Goal: Information Seeking & Learning: Learn about a topic

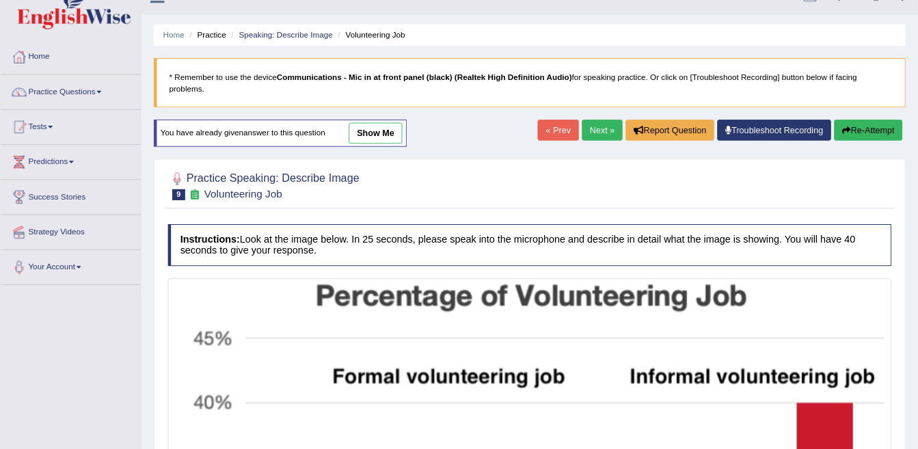
scroll to position [24, 0]
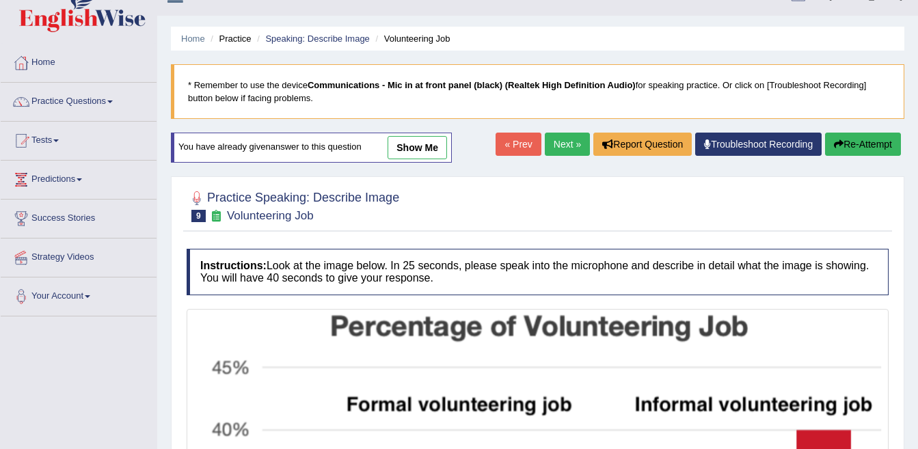
drag, startPoint x: 0, startPoint y: 0, endPoint x: 62, endPoint y: 105, distance: 121.7
click at [62, 105] on link "Practice Questions" at bounding box center [79, 100] width 156 height 34
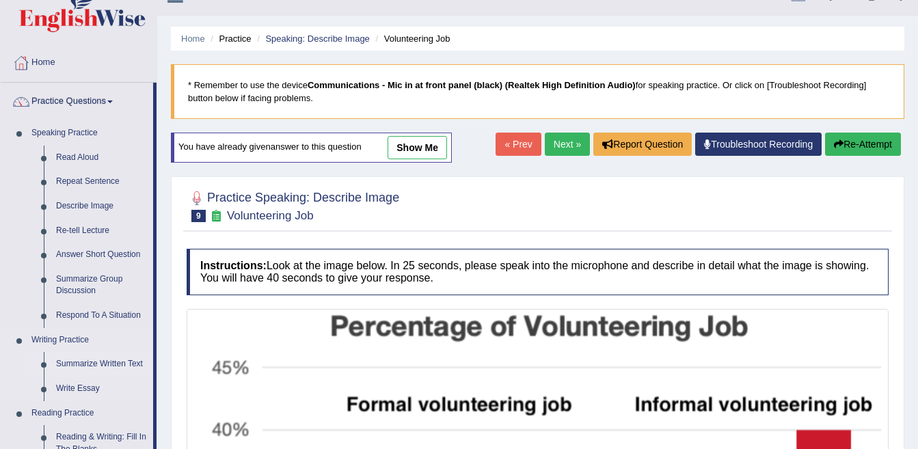
click at [79, 360] on link "Summarize Written Text" at bounding box center [101, 364] width 103 height 25
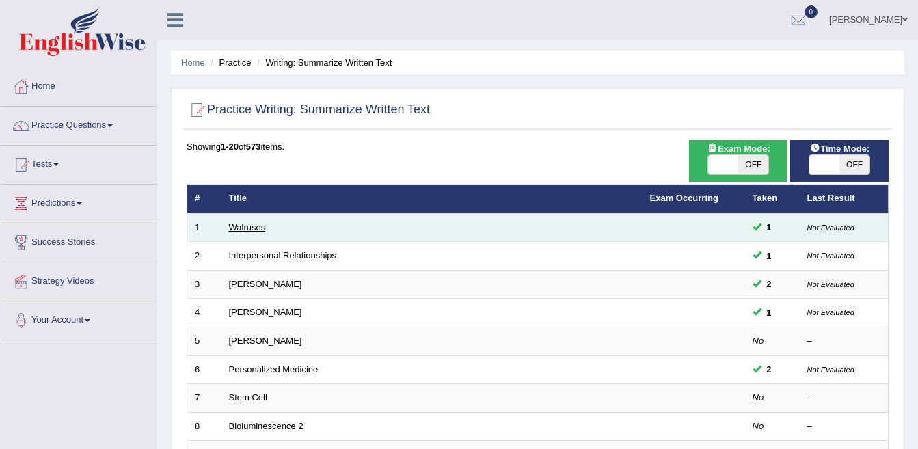
click at [255, 226] on link "Walruses" at bounding box center [247, 227] width 37 height 10
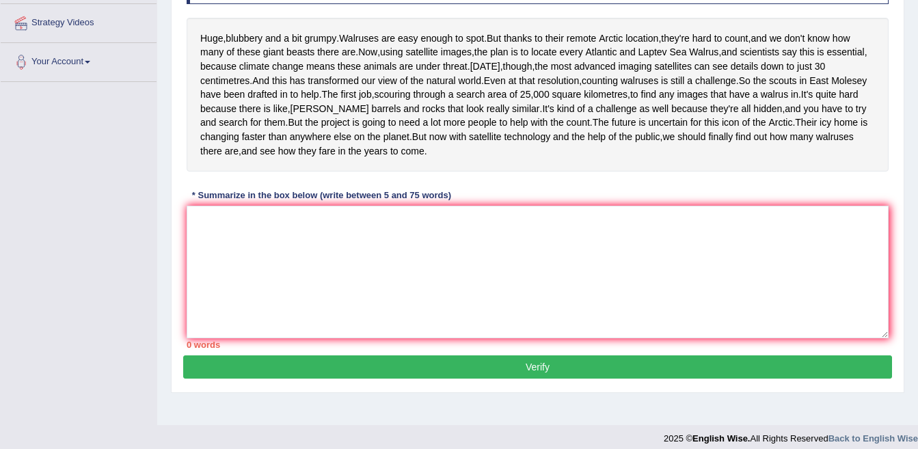
scroll to position [234, 0]
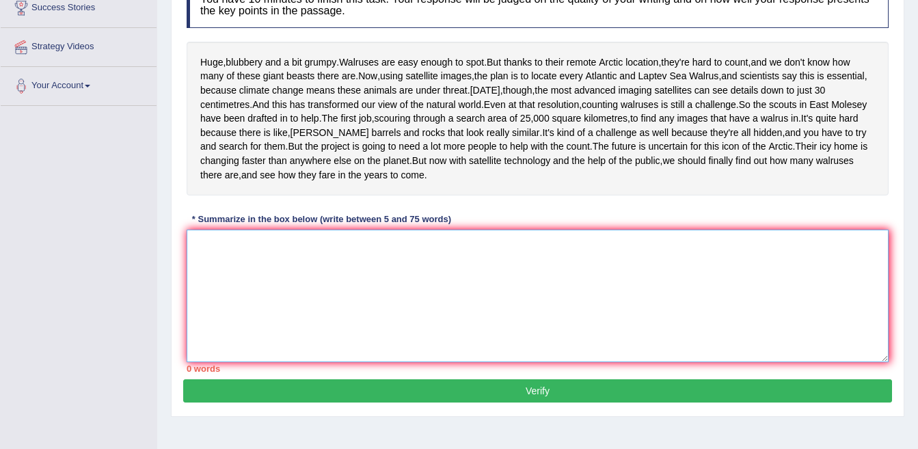
click at [369, 303] on textarea at bounding box center [538, 296] width 702 height 133
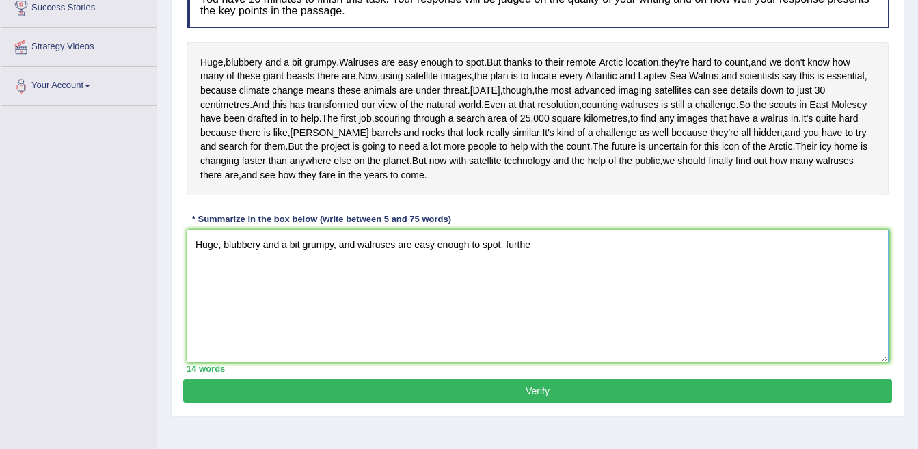
click at [355, 295] on textarea "Huge, blubbery and a bit grumpy, and walruses are easy enough to spot, furthe" at bounding box center [538, 296] width 702 height 133
click at [347, 299] on textarea "Huge, blubbery and a bit grumpy, walruses are easy enough to spot, furthe" at bounding box center [538, 296] width 702 height 133
click at [514, 299] on textarea "Huge, blubbery and a bit grumpy, Walruses are easy enough to spot, furthe" at bounding box center [538, 296] width 702 height 133
click at [339, 299] on textarea "Huge, blubbery and a bit grumpy, Walruses are easy enough to spot," at bounding box center [538, 296] width 702 height 133
drag, startPoint x: 348, startPoint y: 299, endPoint x: 366, endPoint y: 295, distance: 18.1
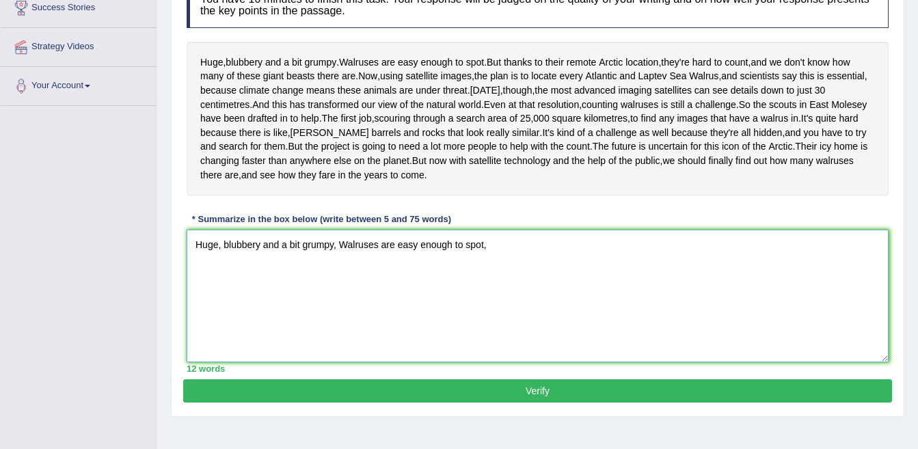
click at [357, 297] on textarea "Huge, blubbery and a bit grumpy, Walruses are easy enough to spot," at bounding box center [538, 296] width 702 height 133
click at [305, 353] on textarea "Huge, blubbery and a bit grumpy, Walruses are easy enough to spot," at bounding box center [538, 296] width 702 height 133
drag, startPoint x: 348, startPoint y: 295, endPoint x: 388, endPoint y: 286, distance: 40.8
click at [353, 294] on textarea "Huge, blubbery and a bit grumpy, Walruses are easy enough to spot," at bounding box center [538, 296] width 702 height 133
click at [515, 293] on textarea "Huge, blubbery and a bit grumpy, and walruses are easy enough to spot," at bounding box center [538, 296] width 702 height 133
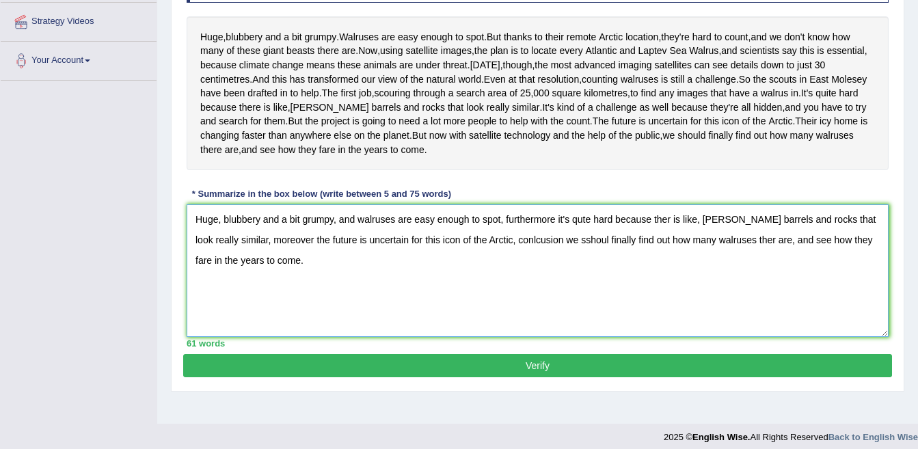
scroll to position [303, 0]
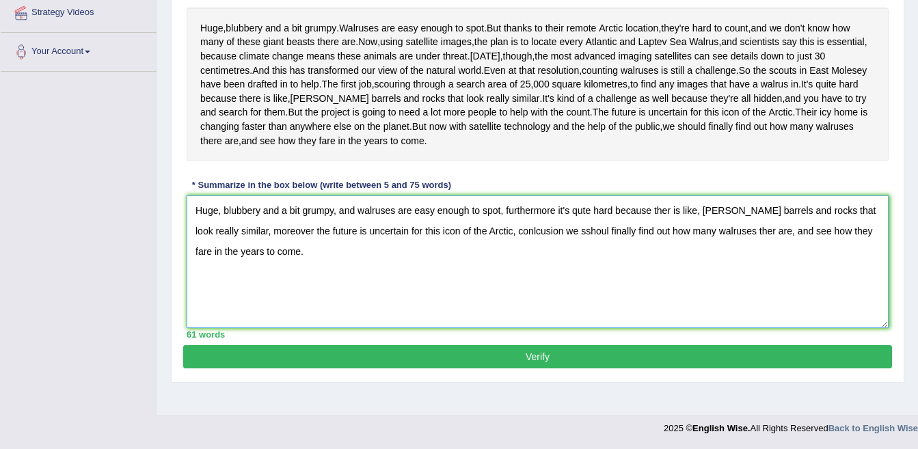
type textarea "Huge, blubbery and a bit grumpy, and walruses are easy enough to spot, furtherm…"
click at [565, 368] on button "Verify" at bounding box center [537, 356] width 709 height 23
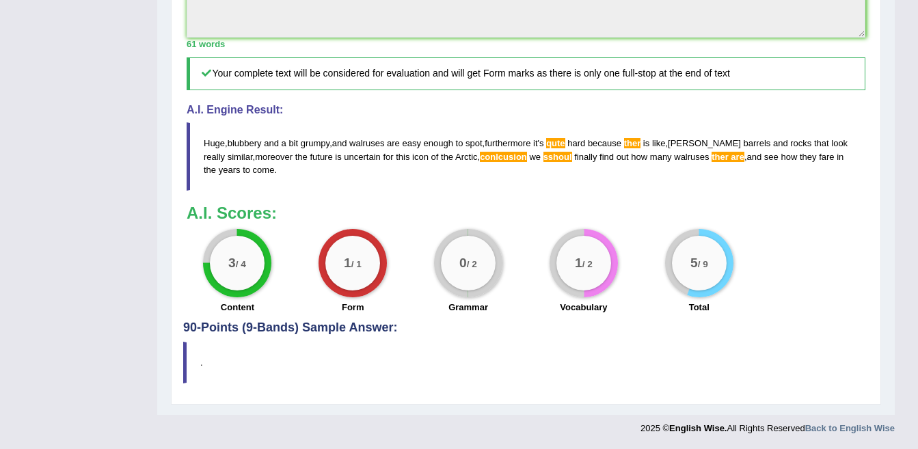
scroll to position [517, 0]
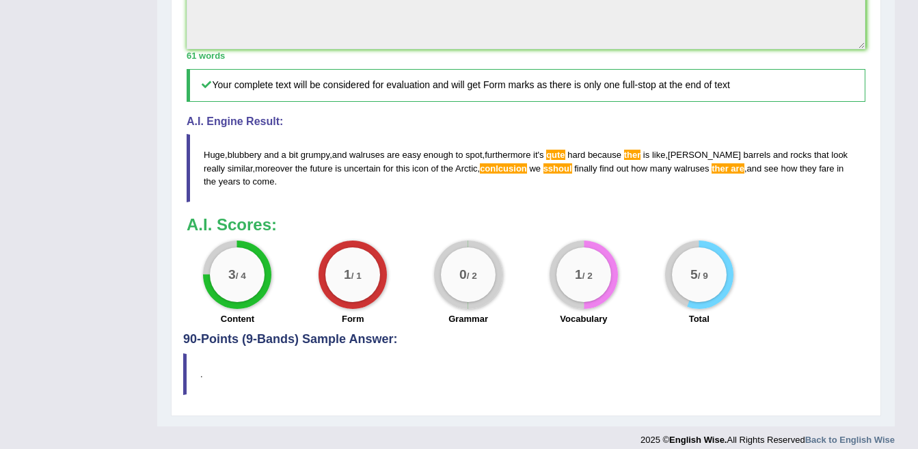
click at [202, 202] on blockquote "Huge , blubbery and a bit grumpy , and walruses are easy enough to spot , furth…" at bounding box center [526, 168] width 679 height 68
drag, startPoint x: 202, startPoint y: 211, endPoint x: 215, endPoint y: 217, distance: 13.5
click at [215, 202] on blockquote "Huge , blubbery and a bit grumpy , and walruses are easy enough to spot , furth…" at bounding box center [526, 168] width 679 height 68
click at [213, 160] on span "Huge" at bounding box center [214, 155] width 21 height 10
click at [212, 160] on span "Huge" at bounding box center [214, 155] width 21 height 10
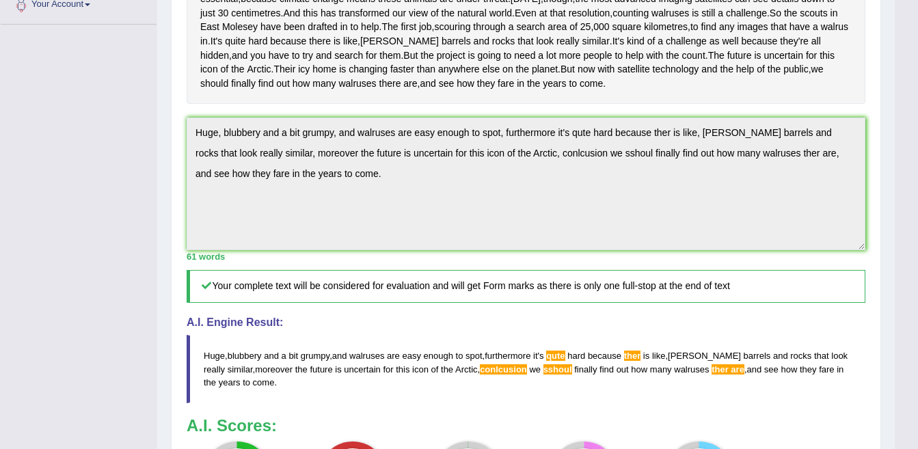
scroll to position [312, 0]
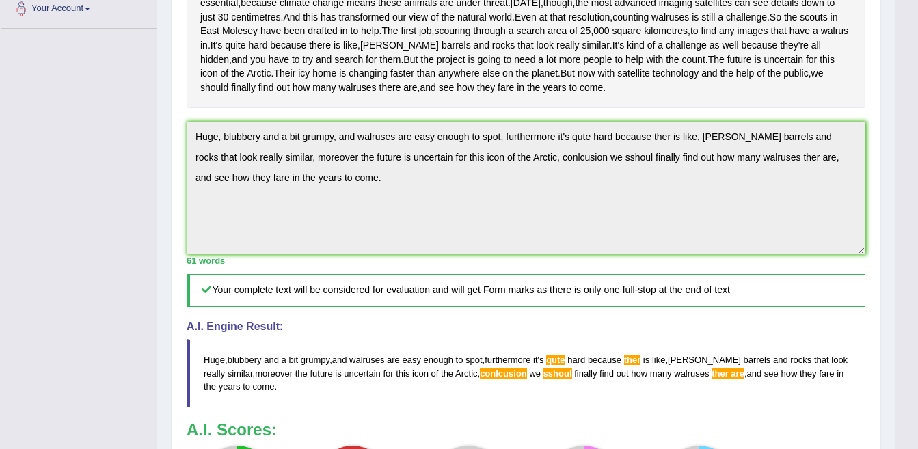
click at [466, 222] on textarea "Huge, blubbery and a bit grumpy, and walruses are easy enough to spot, furtherm…" at bounding box center [526, 188] width 679 height 133
drag, startPoint x: 205, startPoint y: 191, endPoint x: 569, endPoint y: 225, distance: 365.1
click at [571, 226] on textarea "Huge, blubbery and a bit grumpy, and walruses are easy enough to spot, furtherm…" at bounding box center [526, 188] width 679 height 133
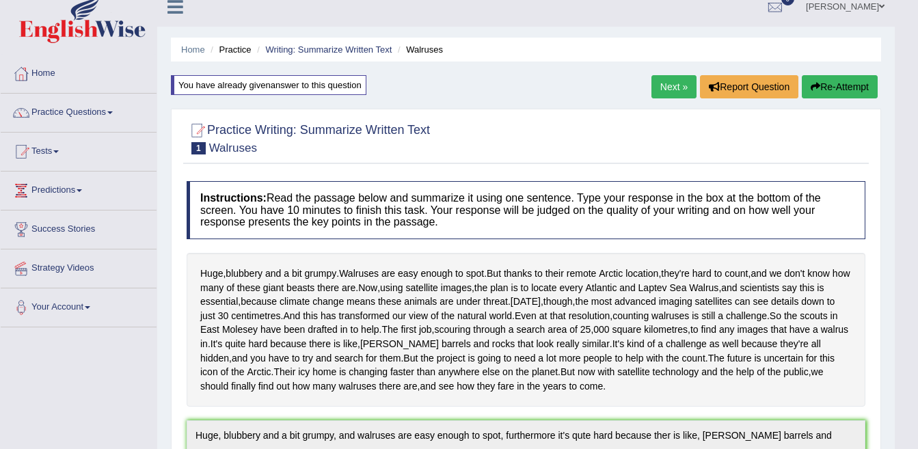
scroll to position [0, 0]
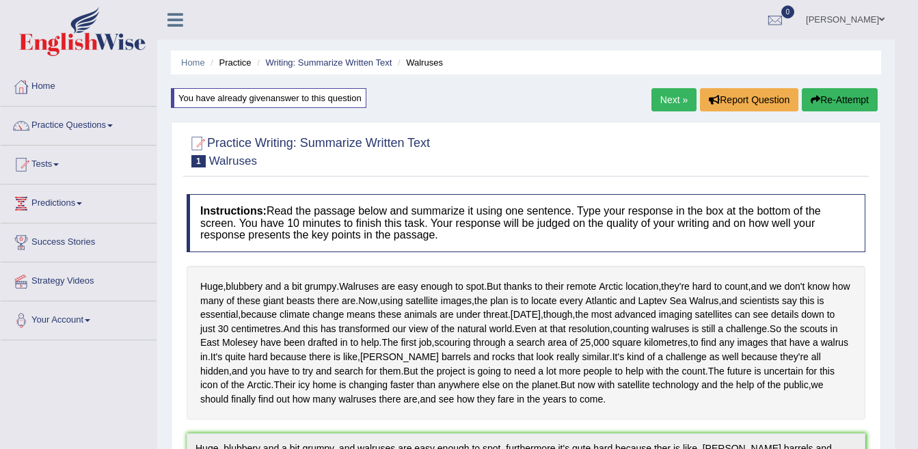
click at [660, 105] on link "Next »" at bounding box center [673, 99] width 45 height 23
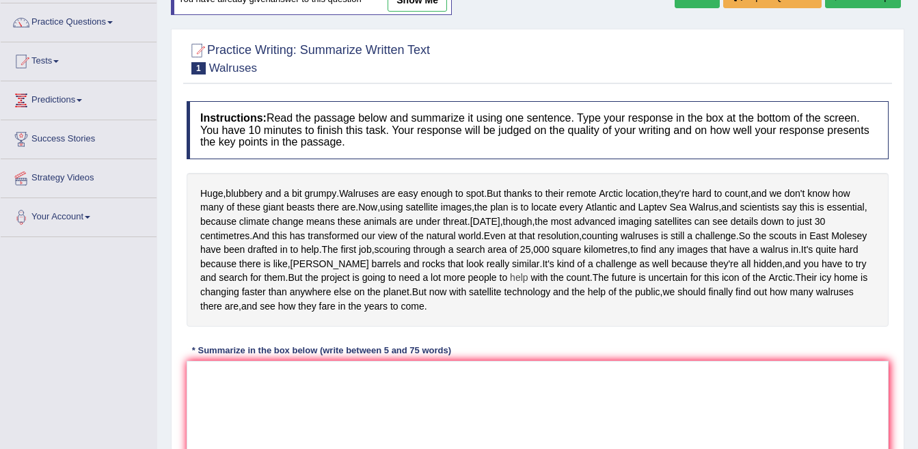
scroll to position [303, 0]
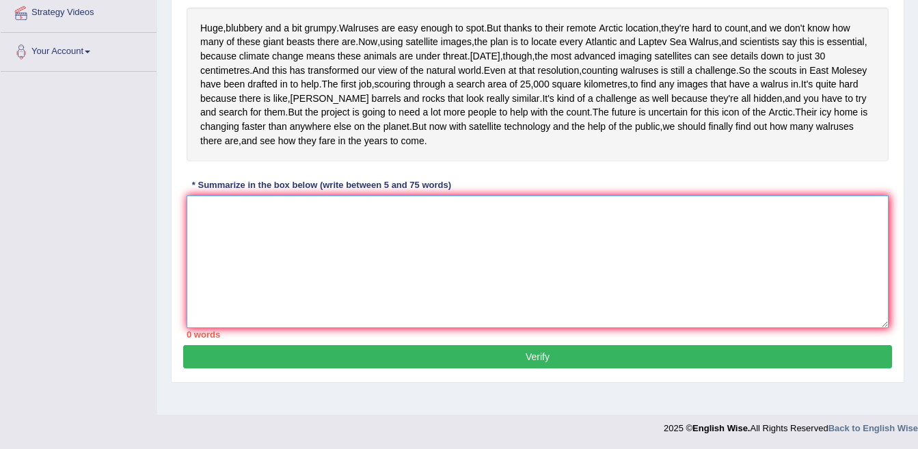
click at [319, 267] on textarea at bounding box center [538, 261] width 702 height 133
paste textarea "uge, blubbery and a bit grumpy, and walruses are easy enough to spot, furthermo…"
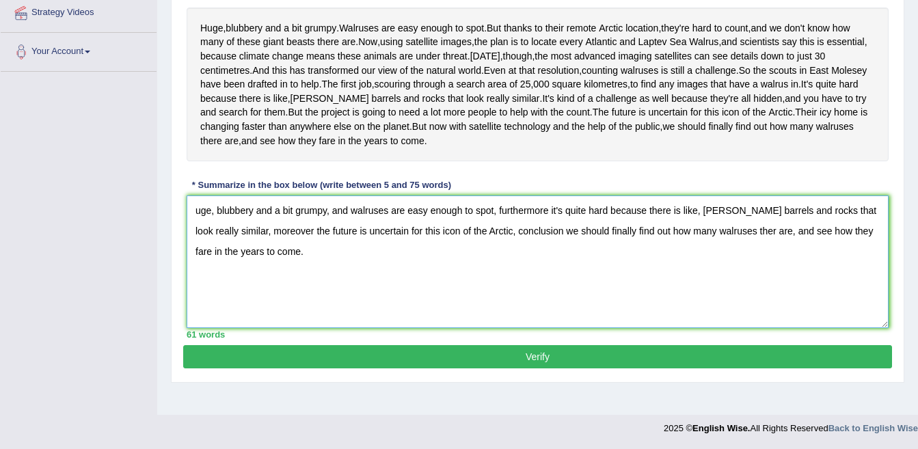
scroll to position [234, 0]
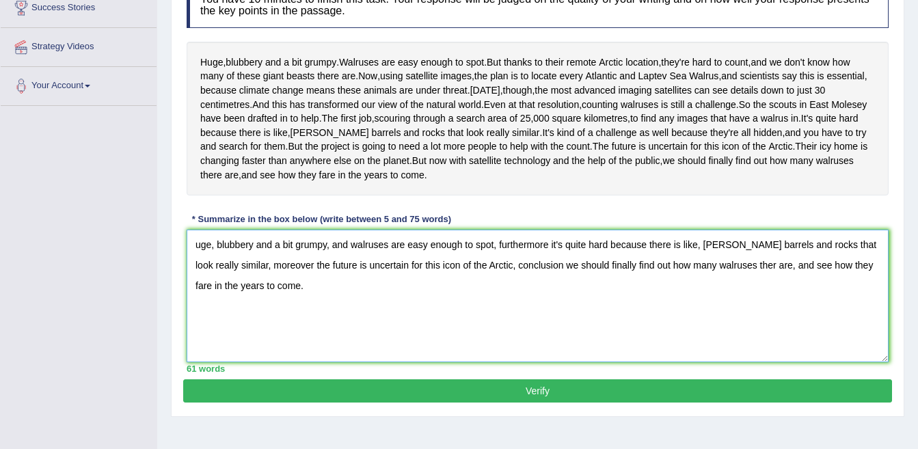
drag, startPoint x: 196, startPoint y: 295, endPoint x: 202, endPoint y: 290, distance: 7.8
click at [198, 295] on textarea "uge, blubbery and a bit grumpy, and walruses are easy enough to spot, furthermo…" at bounding box center [538, 296] width 702 height 133
click at [203, 309] on textarea "uge, blubbery and a bit grumpy, and walruses are easy enough to spot, furthermo…" at bounding box center [538, 296] width 702 height 133
click at [193, 299] on textarea "uge, blubbery and a bit grumpy, and walruses are easy enough to spot, furthermo…" at bounding box center [538, 296] width 702 height 133
click at [733, 319] on textarea "Huge, blubbery and a bit grumpy, and walruses are easy enough to spot, furtherm…" at bounding box center [538, 296] width 702 height 133
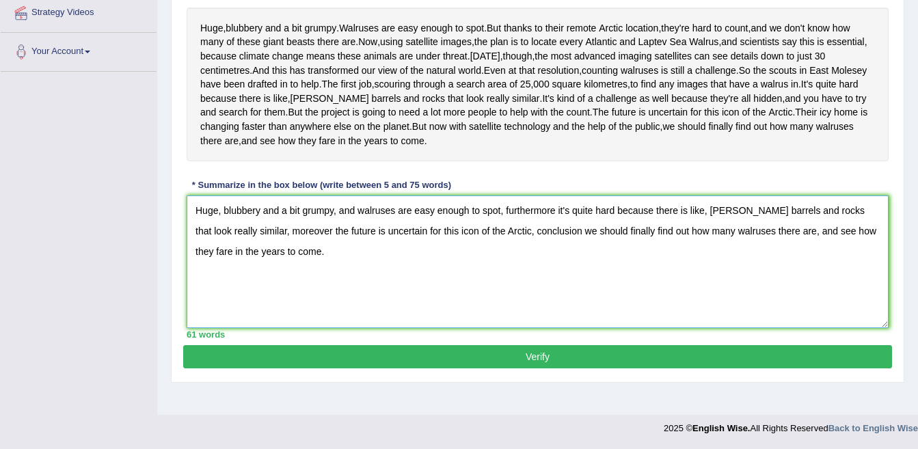
scroll to position [303, 0]
type textarea "Huge, blubbery and a bit grumpy, and walruses are easy enough to spot, furtherm…"
click at [573, 368] on button "Verify" at bounding box center [537, 356] width 709 height 23
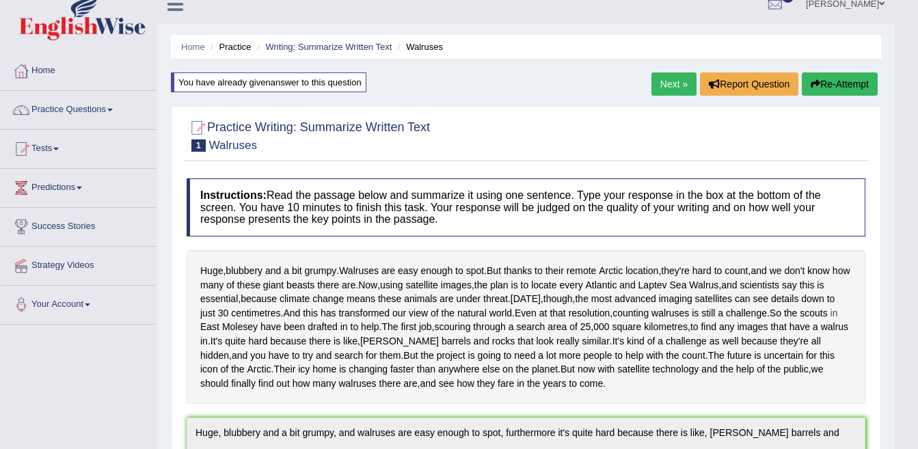
scroll to position [0, 0]
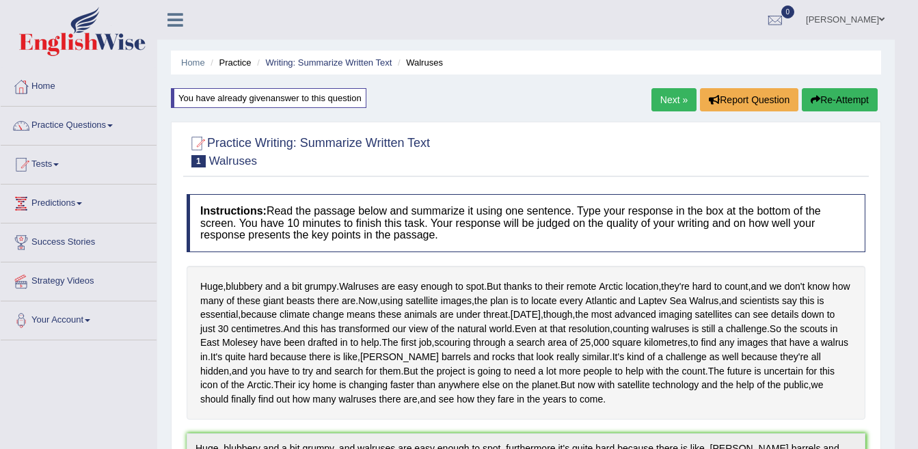
click at [658, 98] on link "Next »" at bounding box center [673, 99] width 45 height 23
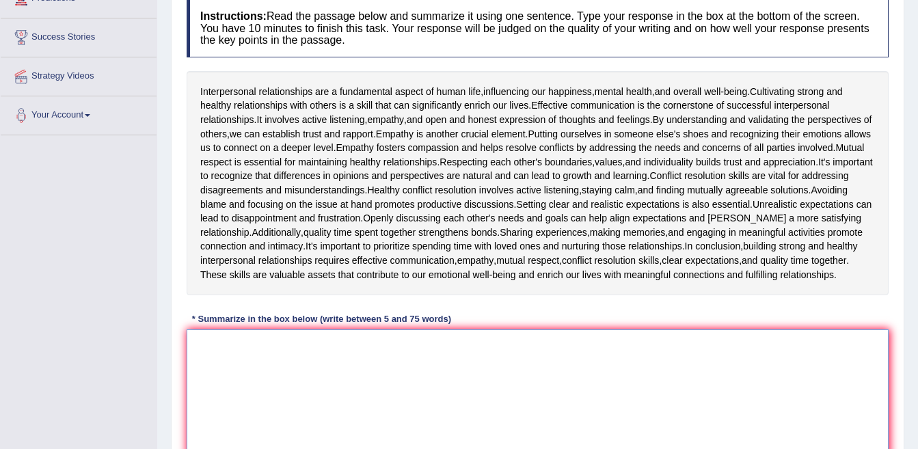
click at [436, 380] on textarea at bounding box center [538, 395] width 702 height 133
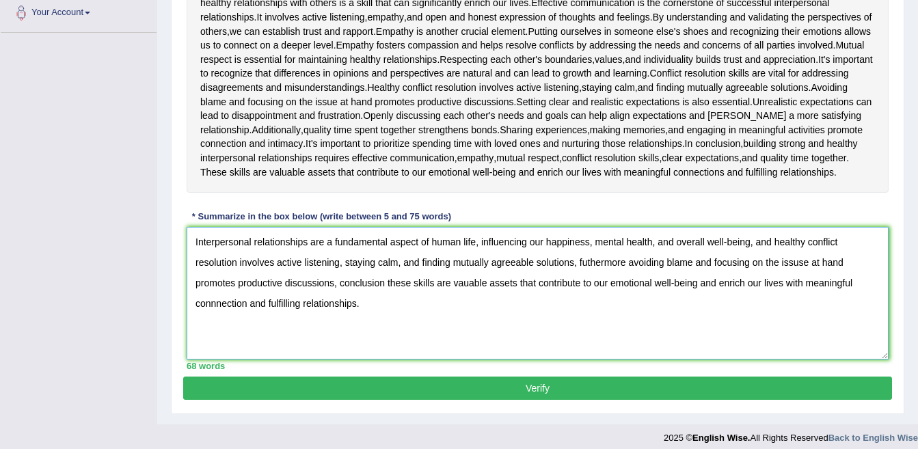
scroll to position [331, 0]
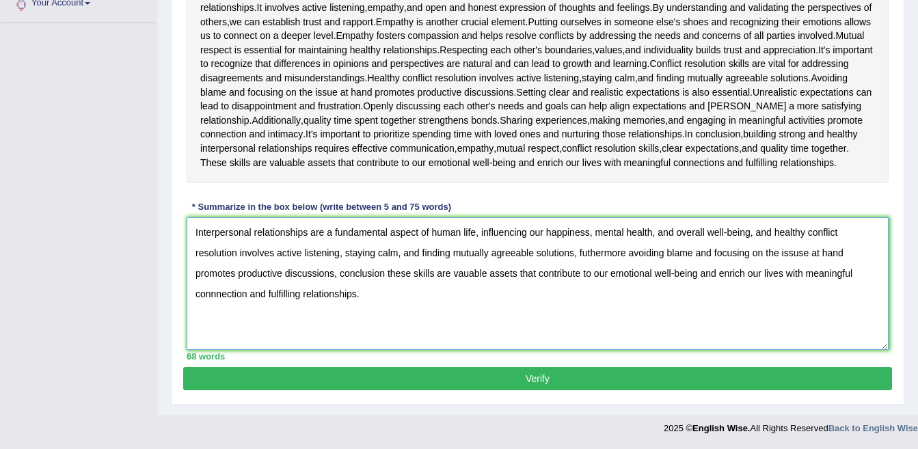
type textarea "Interpersonal relationships are a fundamental aspect of human life, influencing…"
click at [526, 381] on button "Verify" at bounding box center [537, 378] width 709 height 23
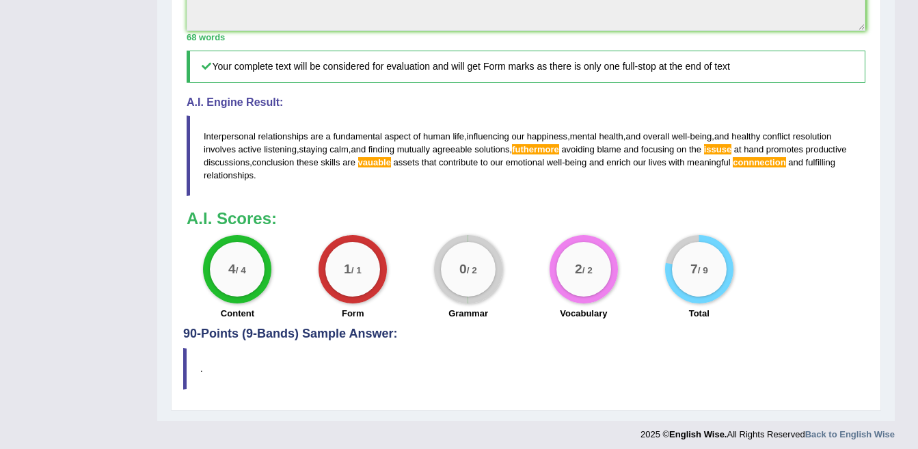
scroll to position [626, 0]
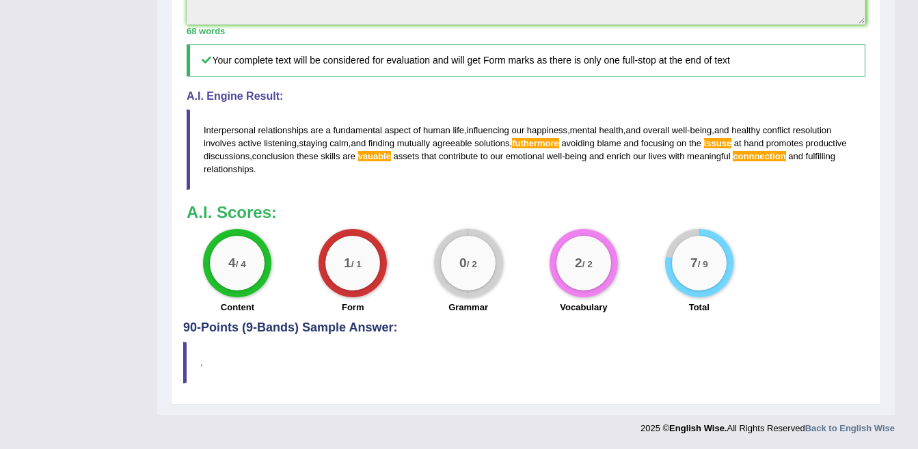
click at [552, 140] on span "futhermore" at bounding box center [535, 143] width 47 height 10
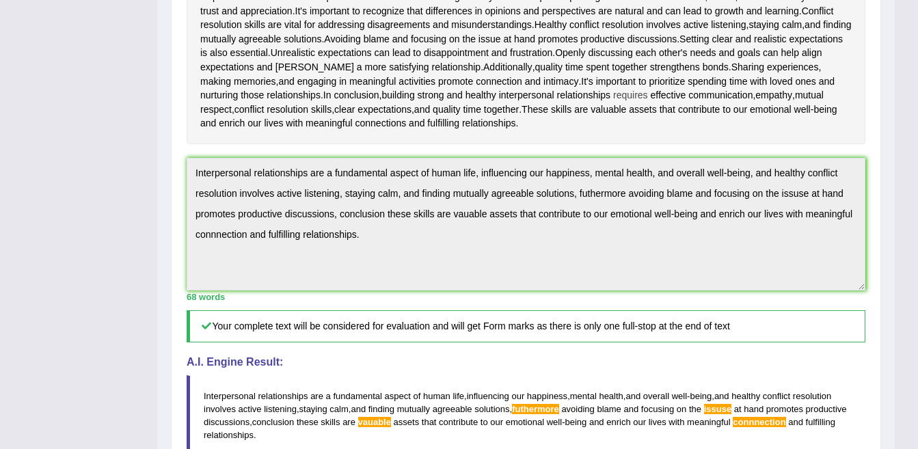
scroll to position [284, 0]
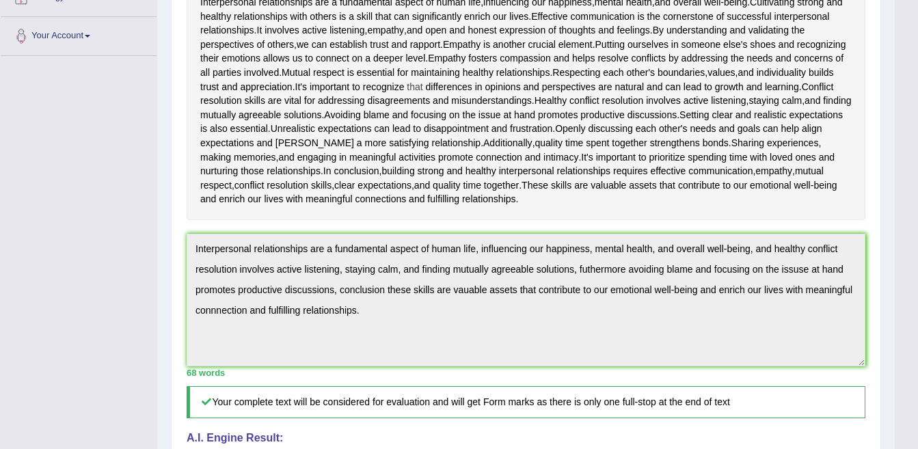
drag, startPoint x: 424, startPoint y: 94, endPoint x: 496, endPoint y: 90, distance: 71.8
click at [498, 93] on div "Interpersonal relationships are a fundamental aspect of human life , influencin…" at bounding box center [526, 101] width 679 height 239
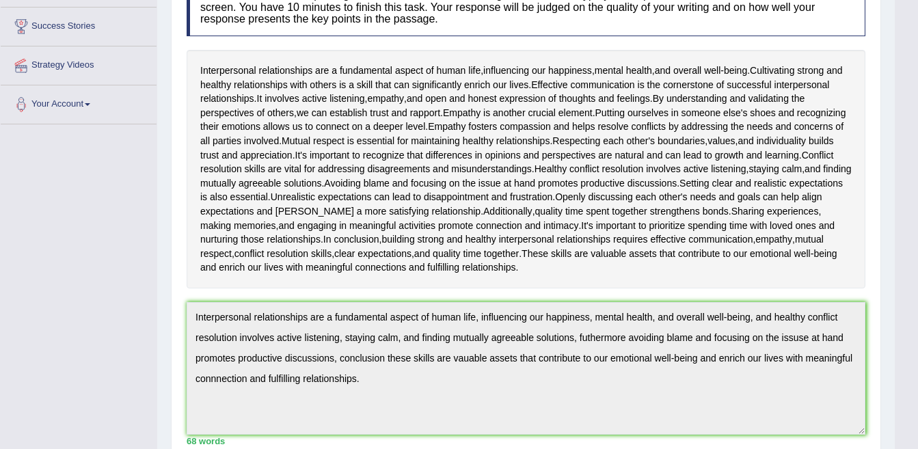
drag, startPoint x: 199, startPoint y: 316, endPoint x: 755, endPoint y: 392, distance: 560.8
click at [755, 390] on textarea "Interpersonal relationships are a fundamental aspect of human life, influencing…" at bounding box center [526, 368] width 679 height 133
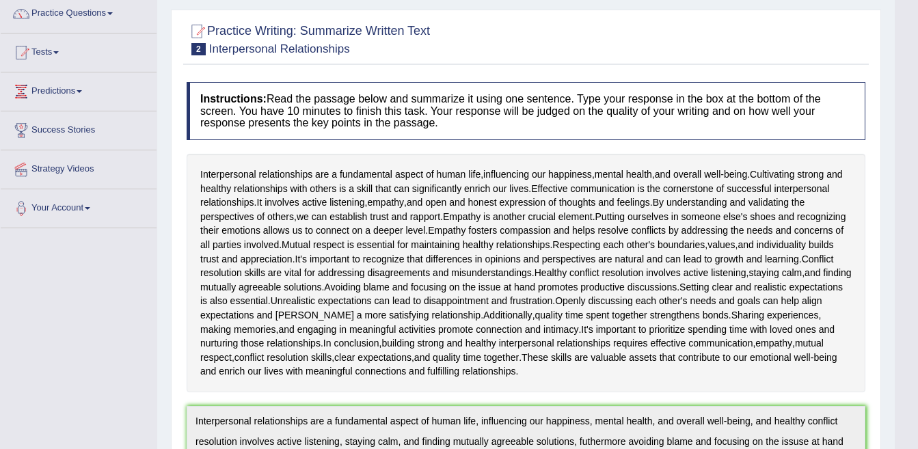
scroll to position [0, 0]
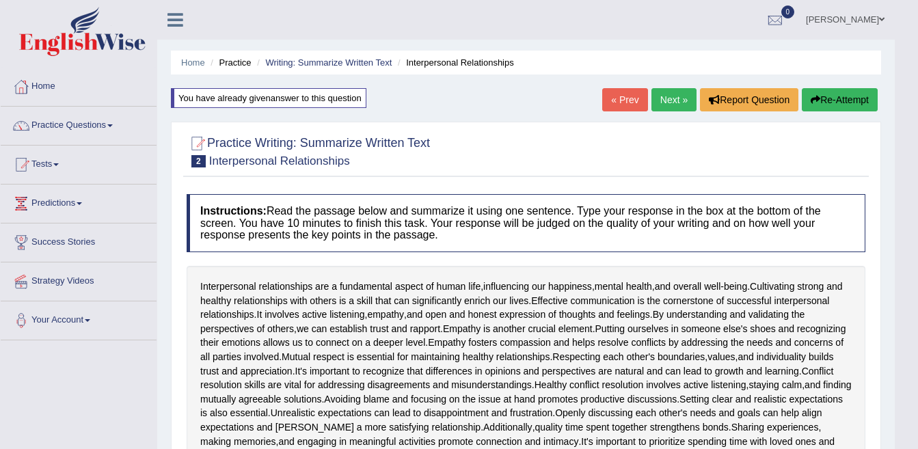
click at [633, 100] on link "« Prev" at bounding box center [624, 99] width 45 height 23
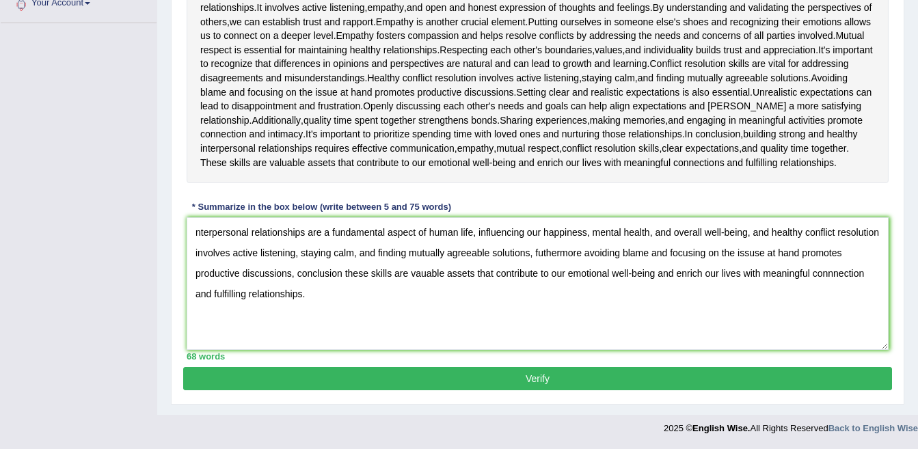
drag, startPoint x: 830, startPoint y: 272, endPoint x: 837, endPoint y: 273, distance: 6.9
click at [832, 272] on textarea "nterpersonal relationships are a fundamental aspect of human life, influencing …" at bounding box center [538, 283] width 702 height 133
click at [544, 251] on textarea "nterpersonal relationships are a fundamental aspect of human life, influencing …" at bounding box center [538, 283] width 702 height 133
drag, startPoint x: 766, startPoint y: 252, endPoint x: 781, endPoint y: 248, distance: 14.9
click at [771, 253] on textarea "nterpersonal relationships are a fundamental aspect of human life, influencing …" at bounding box center [538, 283] width 702 height 133
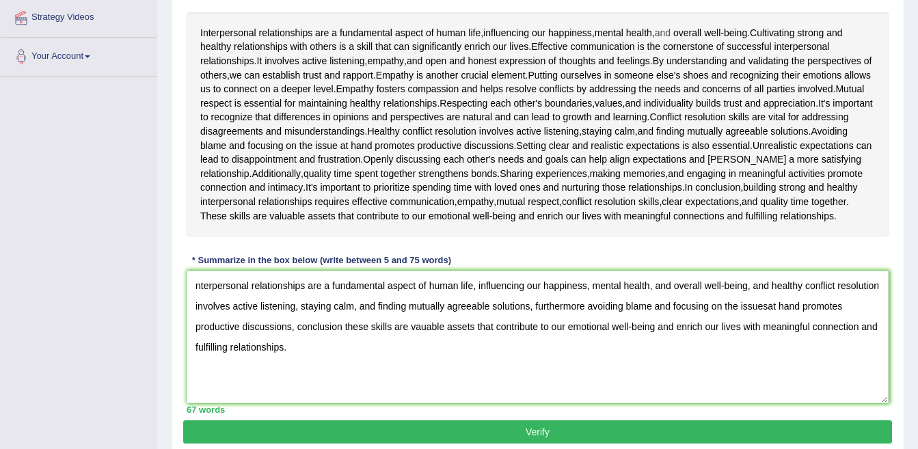
scroll to position [263, 0]
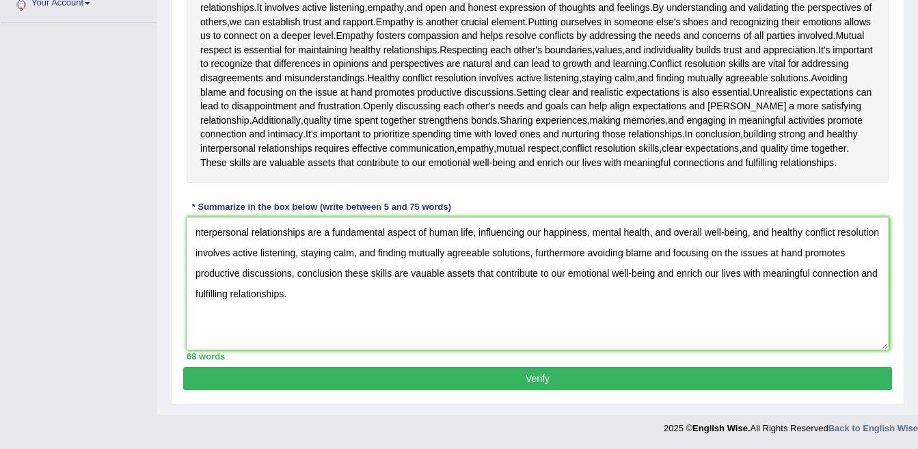
type textarea "nterpersonal relationships are a fundamental aspect of human life, influencing …"
click at [513, 371] on button "Verify" at bounding box center [537, 378] width 709 height 23
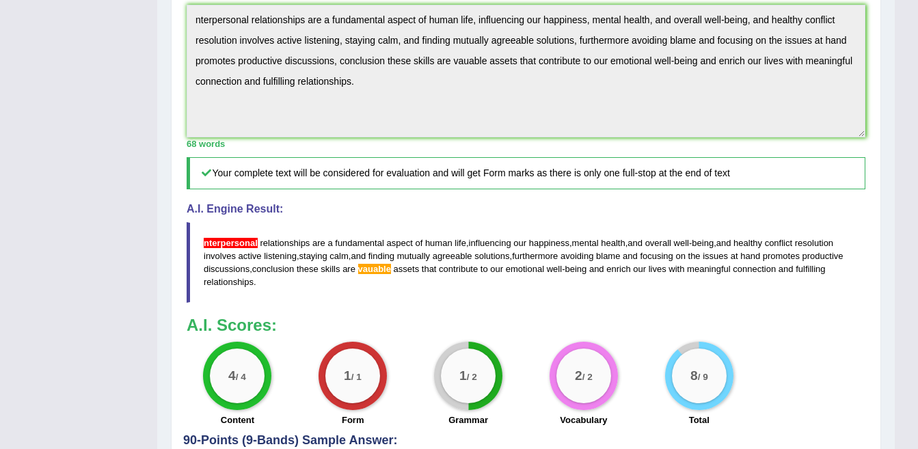
scroll to position [489, 0]
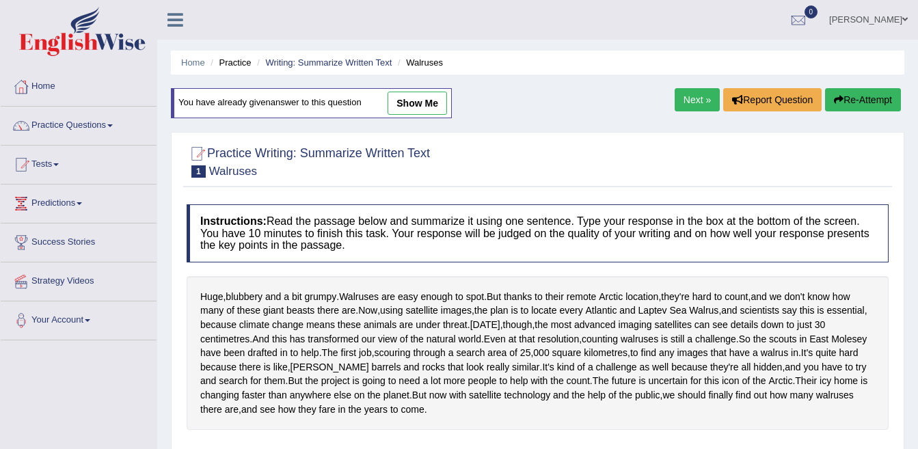
click at [74, 122] on link "Practice Questions" at bounding box center [79, 124] width 156 height 34
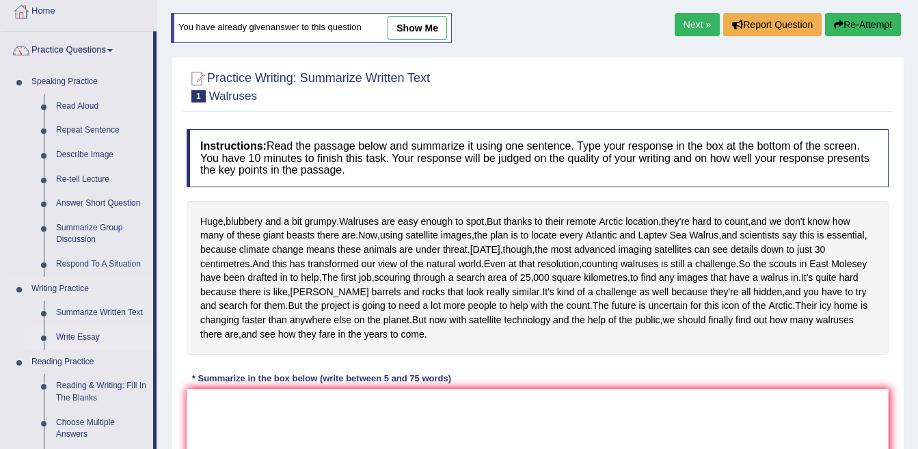
scroll to position [68, 0]
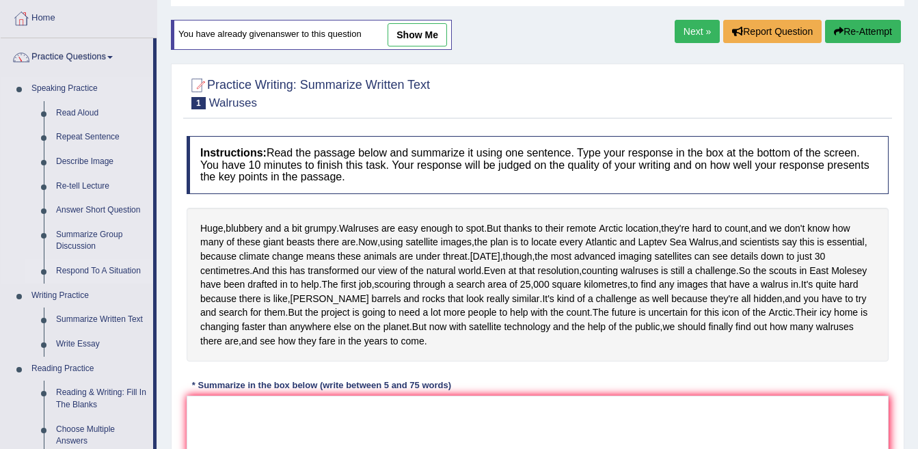
click at [74, 267] on link "Respond To A Situation" at bounding box center [101, 271] width 103 height 25
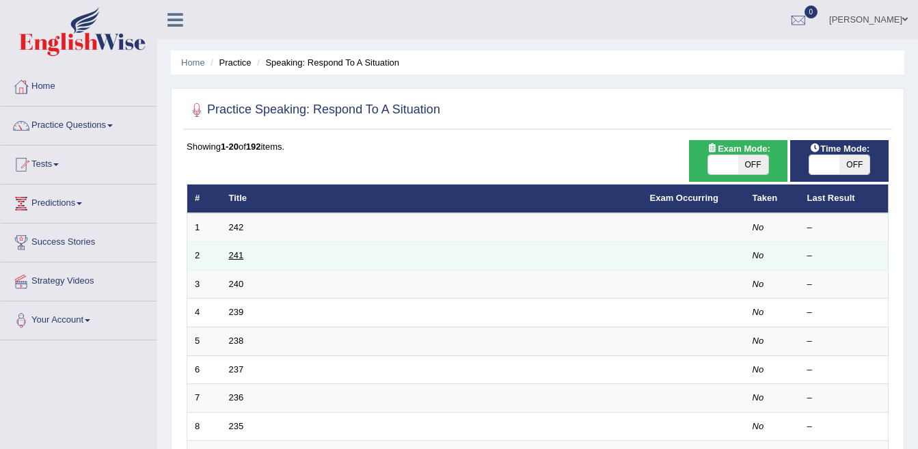
click at [234, 254] on link "241" at bounding box center [236, 255] width 15 height 10
